Goal: Task Accomplishment & Management: Manage account settings

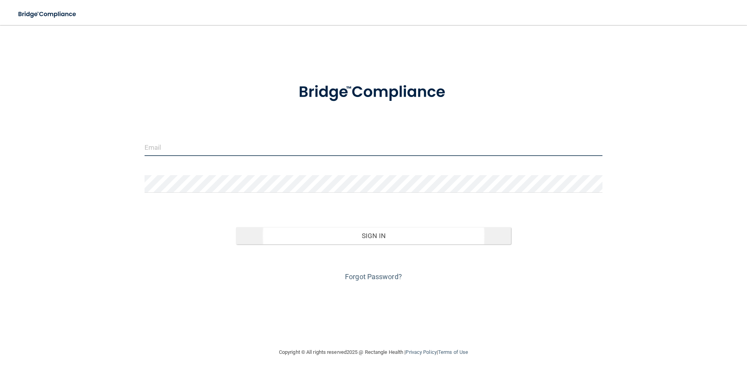
type input "[EMAIL_ADDRESS][DOMAIN_NAME]"
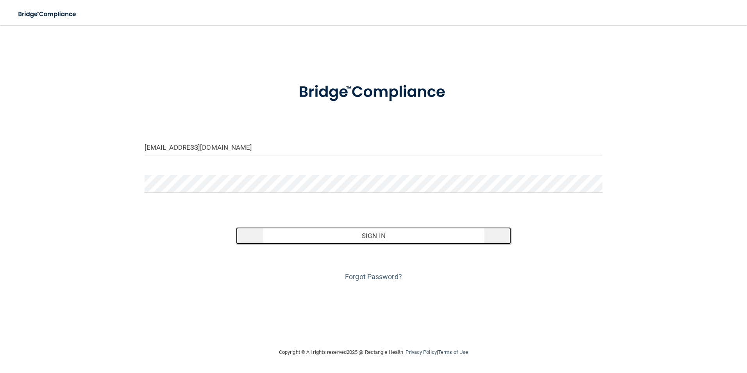
click at [295, 240] on button "Sign In" at bounding box center [373, 235] width 275 height 17
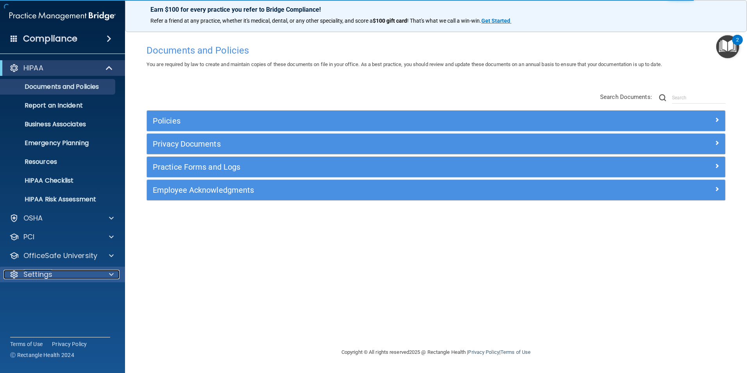
click at [66, 277] on div "Settings" at bounding box center [52, 274] width 97 height 9
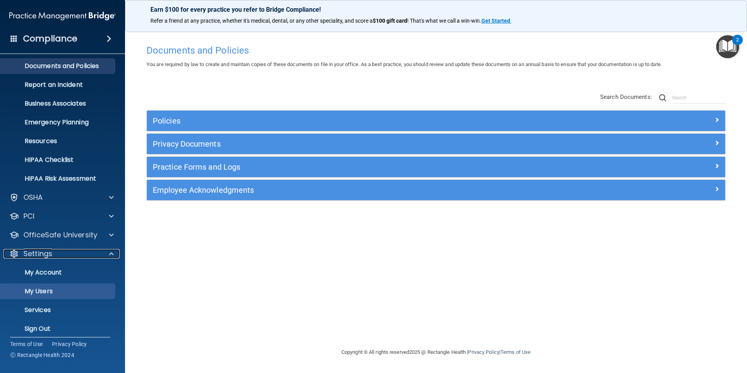
scroll to position [27, 0]
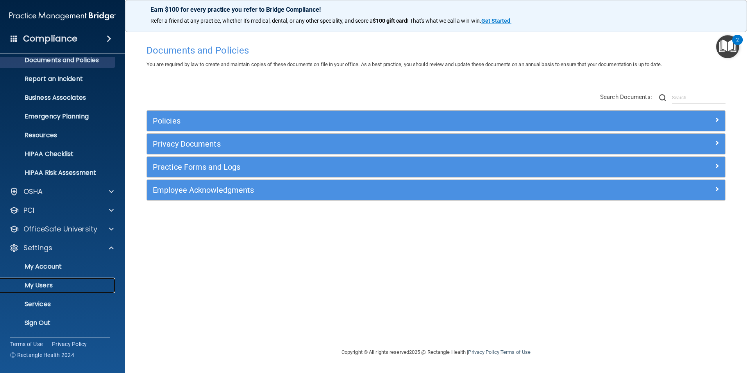
click at [69, 285] on p "My Users" at bounding box center [58, 285] width 107 height 8
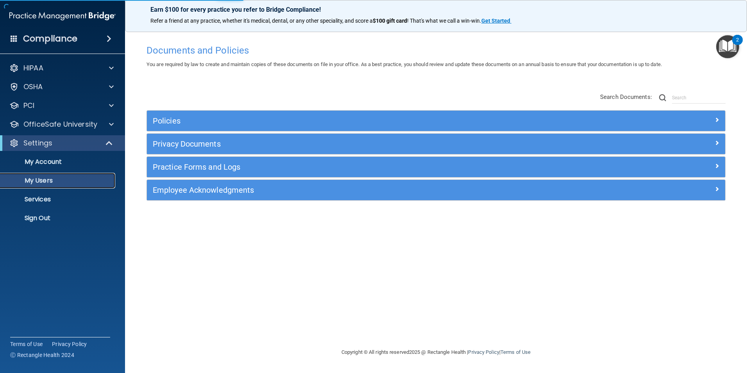
select select "20"
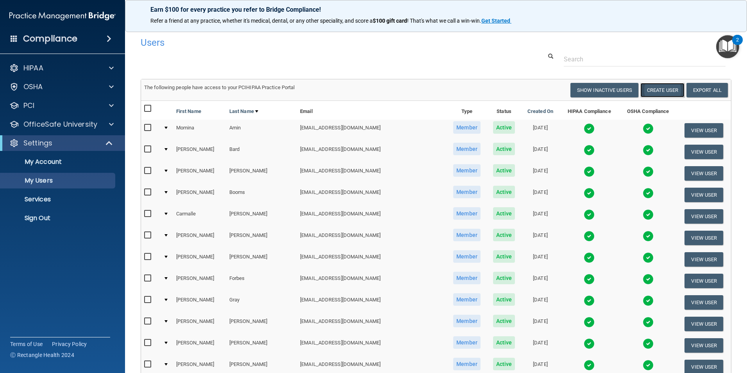
click at [659, 93] on button "Create User" at bounding box center [663, 90] width 44 height 14
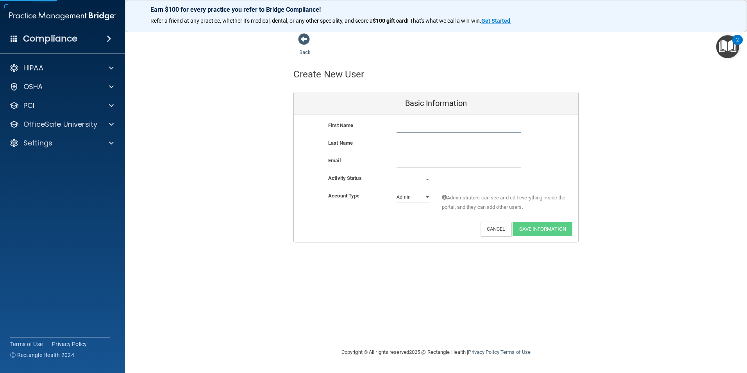
click at [440, 129] on input "text" at bounding box center [459, 127] width 125 height 12
type input "[PERSON_NAME]"
click at [420, 179] on select "Active Inactive" at bounding box center [414, 180] width 34 height 12
select select "active"
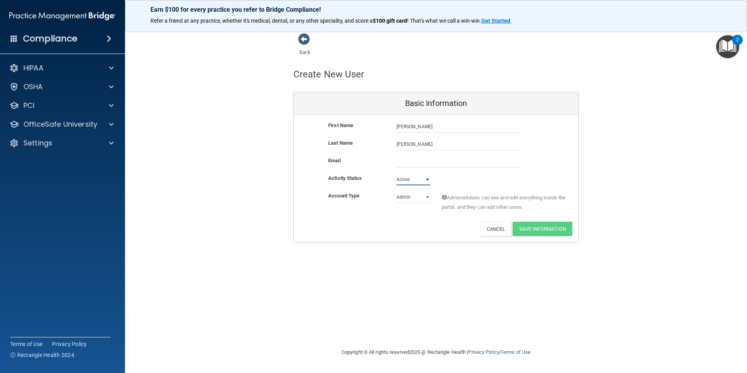
click at [397, 174] on select "Active Inactive" at bounding box center [414, 180] width 34 height 12
click at [419, 199] on select "Admin Member" at bounding box center [414, 197] width 34 height 12
select select "practice_member"
click at [397, 191] on select "Admin Member" at bounding box center [414, 197] width 34 height 12
click at [421, 161] on input "email" at bounding box center [459, 162] width 125 height 12
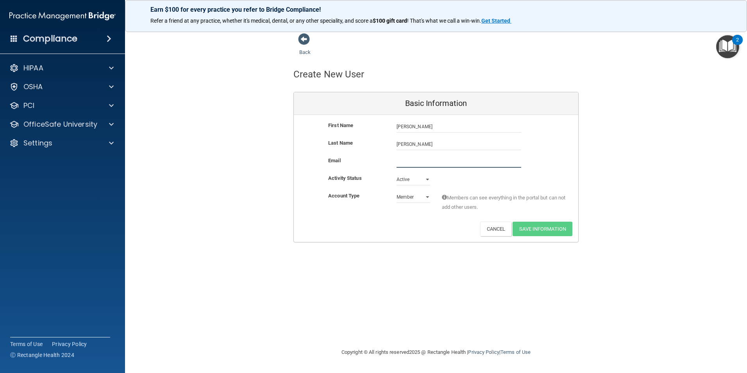
click at [421, 161] on input "email" at bounding box center [459, 162] width 125 height 12
type input "[EMAIL_ADDRESS][DOMAIN_NAME]"
click at [402, 227] on div "Deactivate Reset Password Edit Cancel Save Information" at bounding box center [436, 229] width 285 height 14
click at [541, 231] on button "Save Information" at bounding box center [543, 229] width 60 height 14
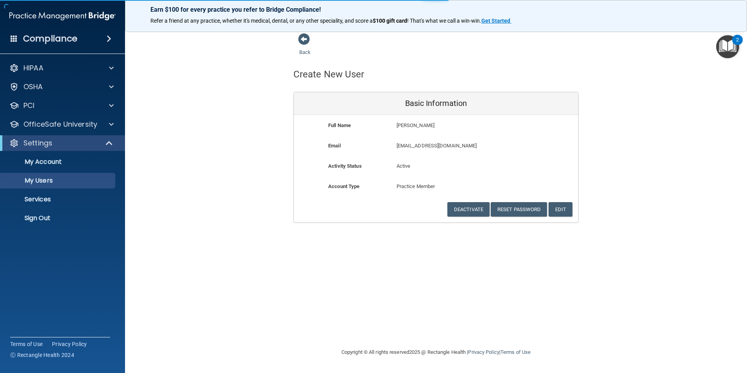
select select "20"
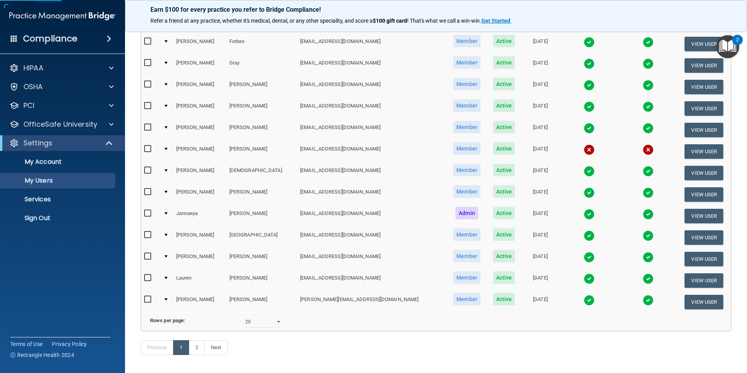
scroll to position [274, 0]
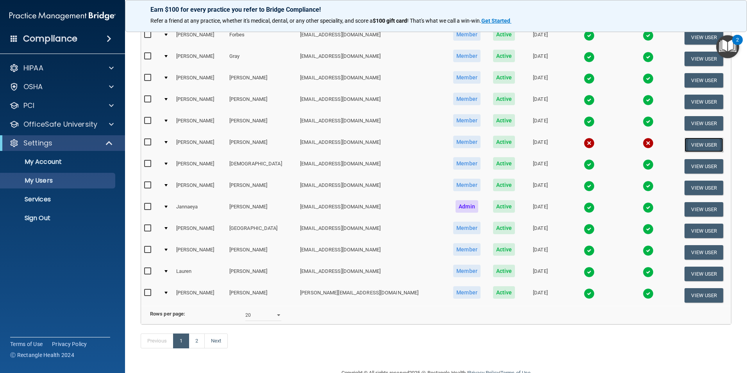
click at [691, 140] on button "View User" at bounding box center [704, 145] width 39 height 14
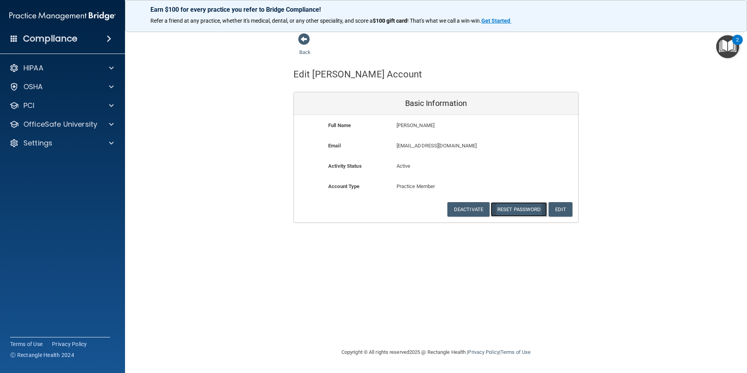
click at [521, 206] on button "Reset Password" at bounding box center [519, 209] width 56 height 14
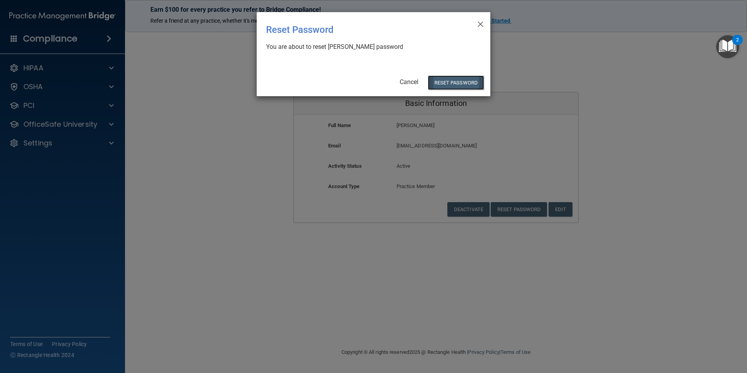
click at [448, 82] on button "Reset Password" at bounding box center [456, 82] width 56 height 14
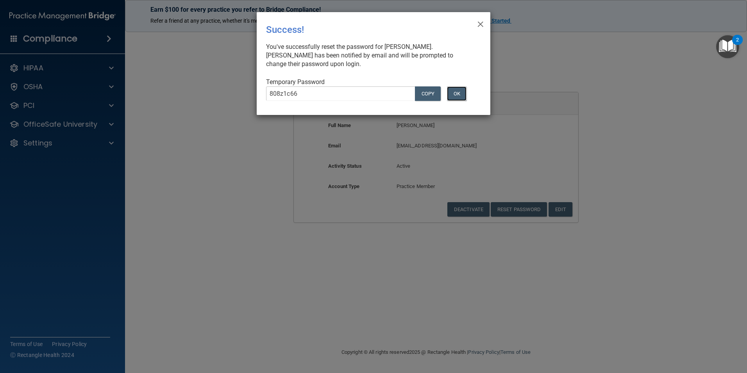
click at [459, 93] on button "OK" at bounding box center [457, 93] width 20 height 14
